Goal: Find specific page/section: Find specific page/section

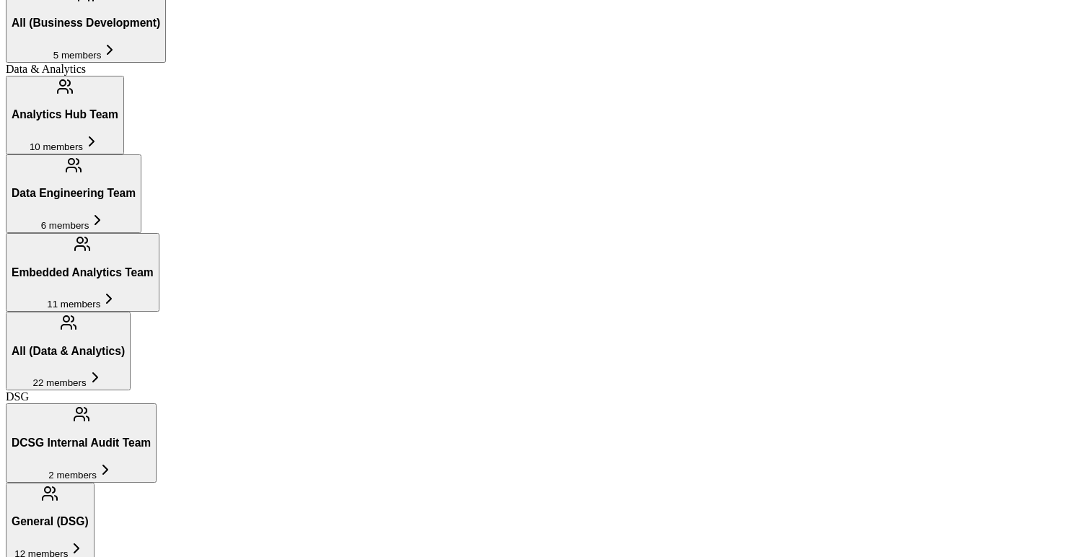
scroll to position [612, 0]
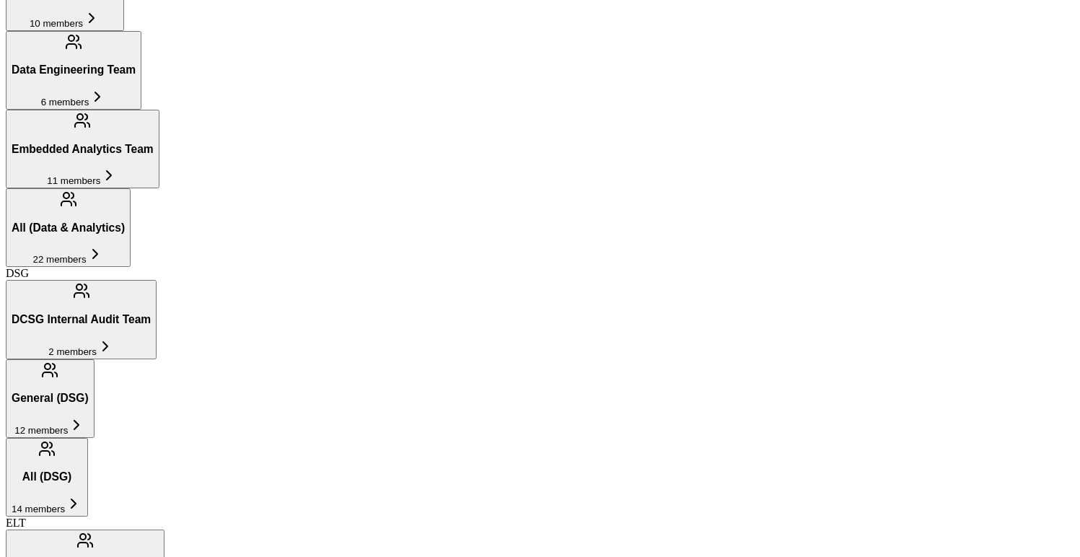
scroll to position [735, 0]
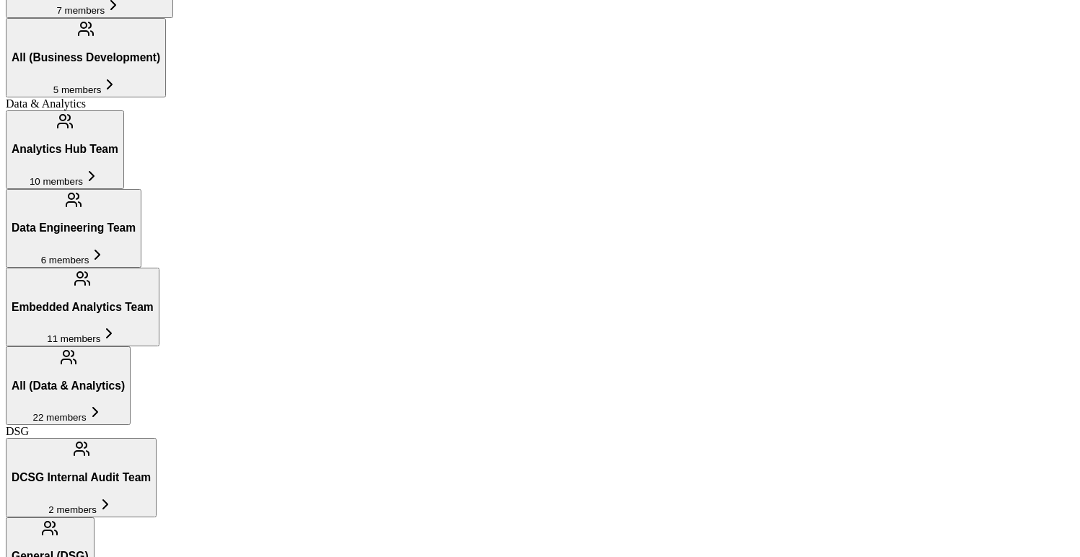
scroll to position [494, 0]
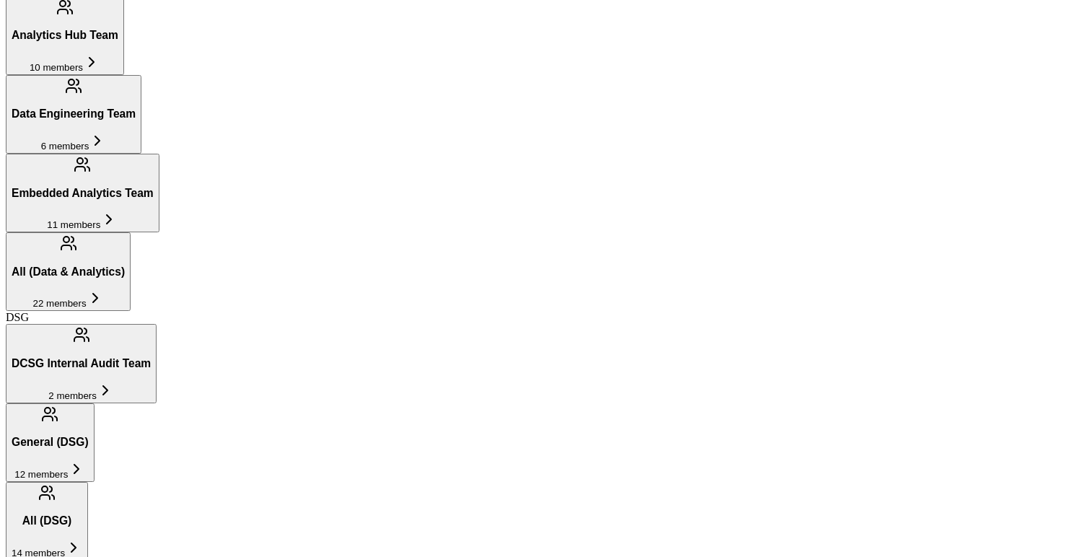
scroll to position [616, 0]
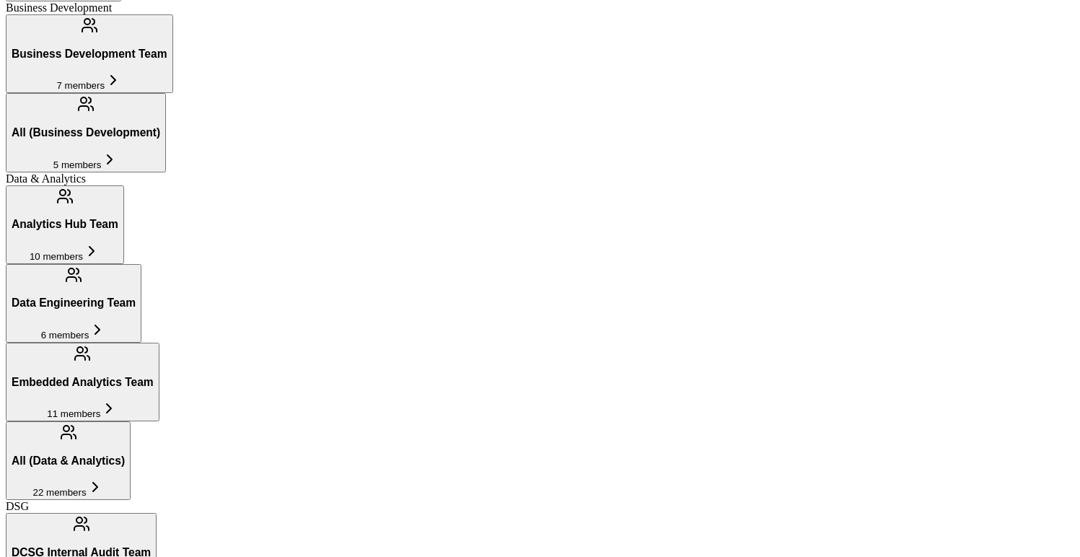
scroll to position [502, 0]
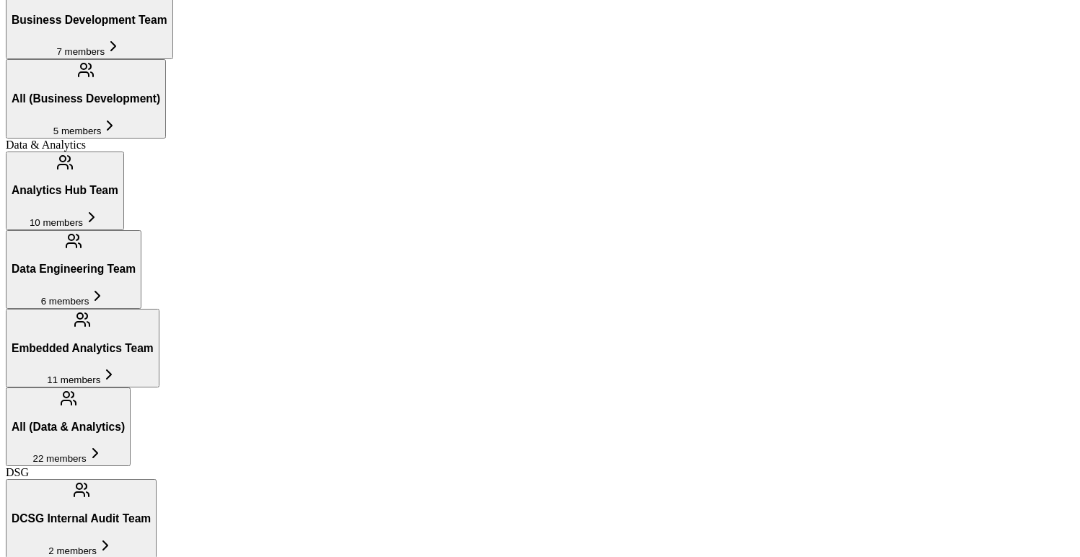
scroll to position [553, 0]
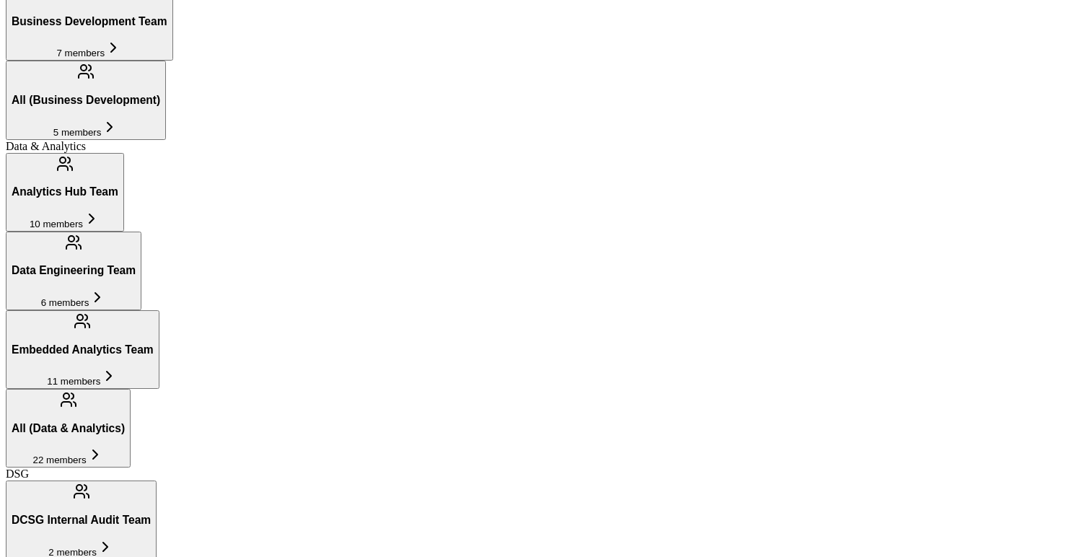
scroll to position [530, 0]
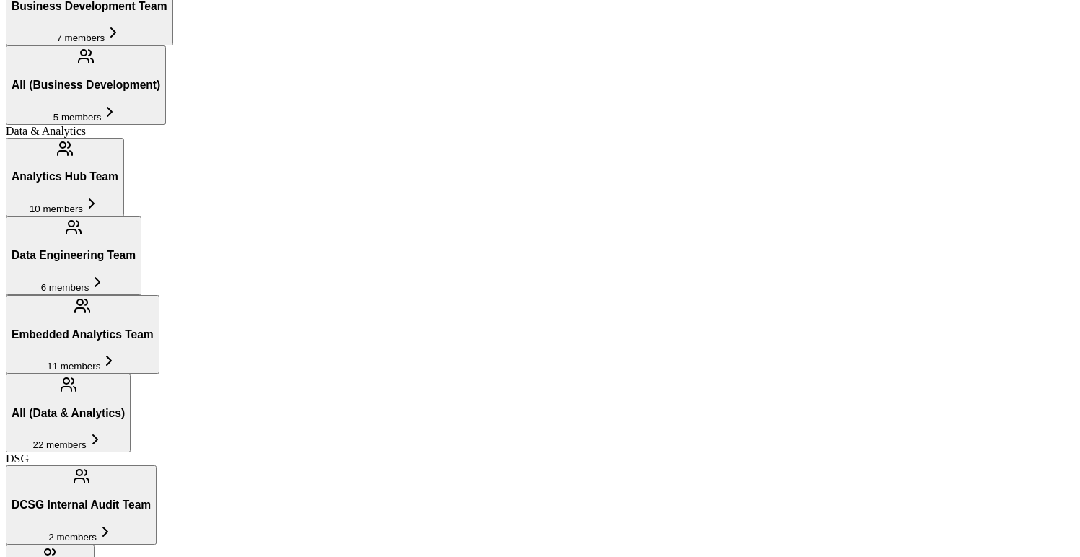
scroll to position [550, 0]
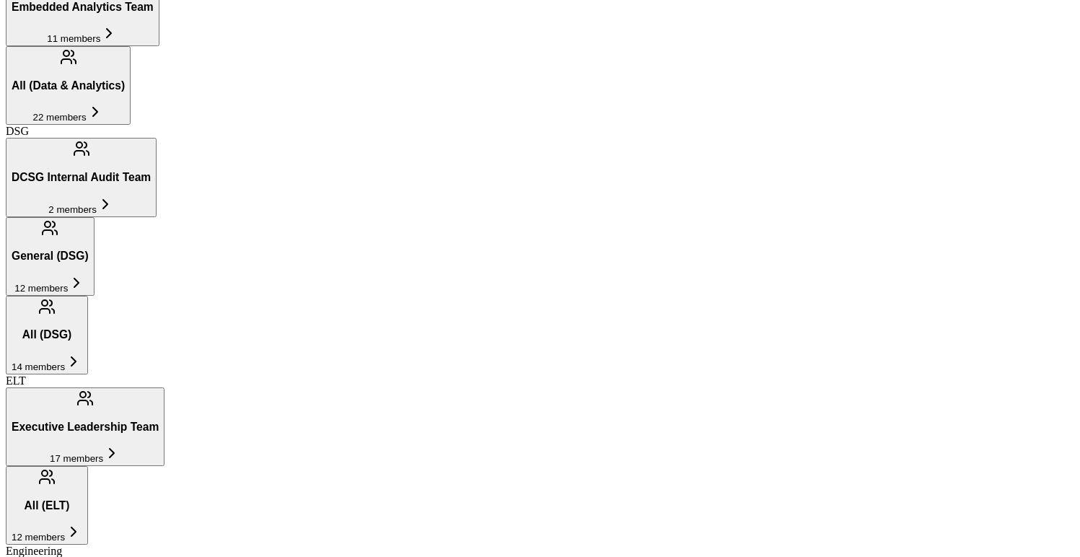
scroll to position [670, 0]
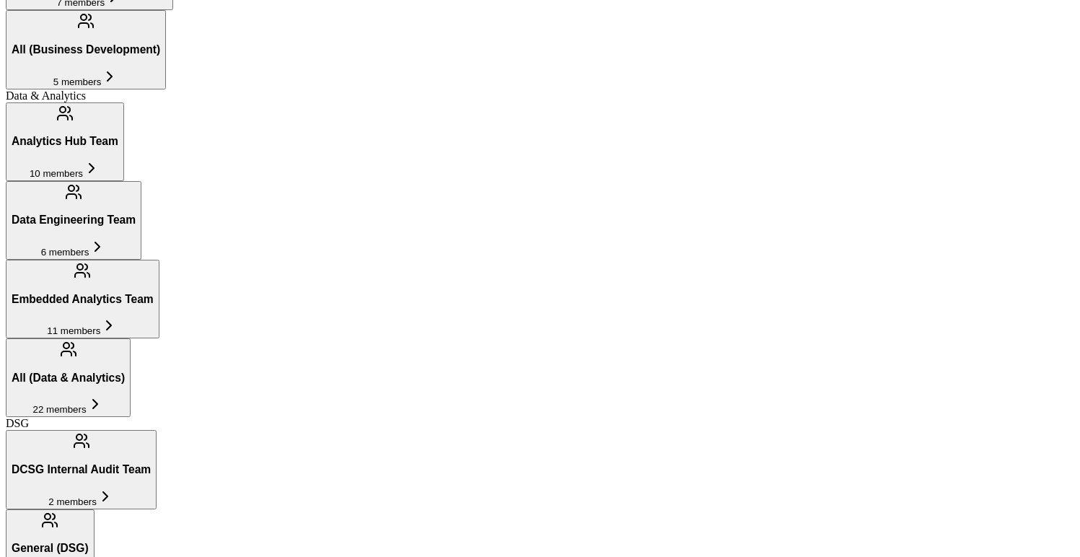
type input "[PERSON_NAME]"
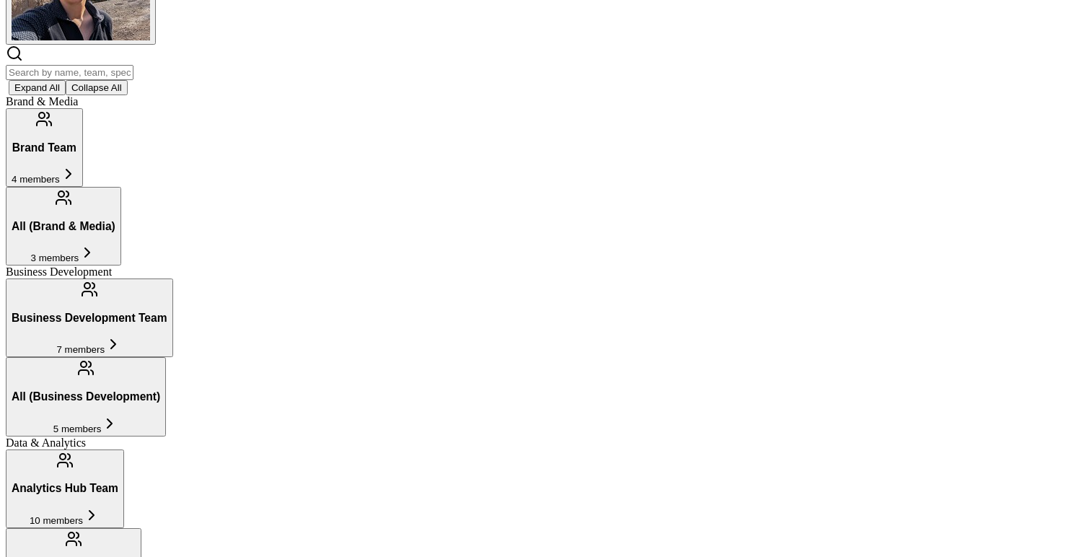
scroll to position [76, 0]
